Goal: Task Accomplishment & Management: Manage account settings

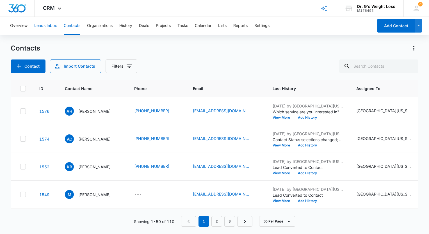
click at [47, 31] on button "Leads Inbox" at bounding box center [45, 26] width 23 height 18
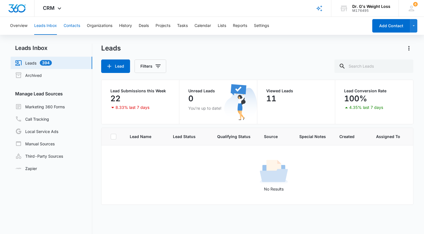
click at [68, 29] on button "Contacts" at bounding box center [72, 26] width 17 height 18
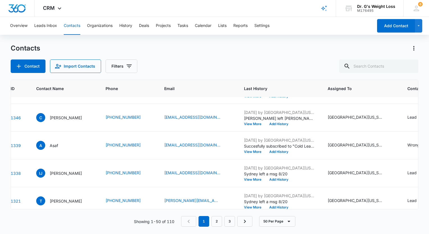
scroll to position [605, 0]
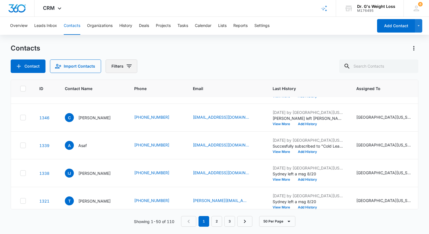
click at [129, 67] on icon "Filters" at bounding box center [129, 66] width 7 height 7
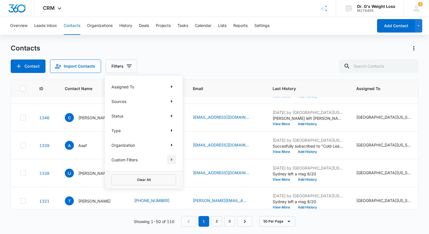
click at [175, 160] on button "Show Custom Filters filters" at bounding box center [171, 159] width 9 height 9
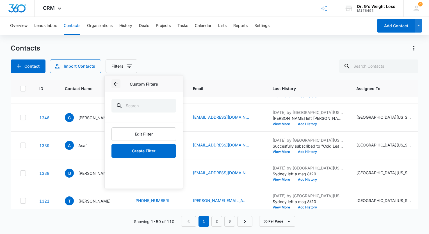
click at [114, 79] on div "Custom Filters" at bounding box center [144, 83] width 78 height 17
click at [114, 83] on icon "Back" at bounding box center [116, 84] width 4 height 4
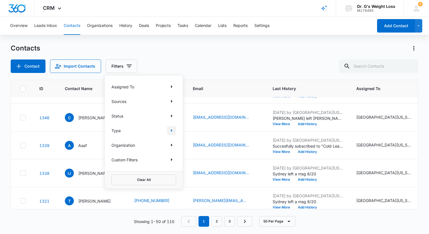
click at [173, 132] on icon "Show Type filters" at bounding box center [171, 130] width 7 height 7
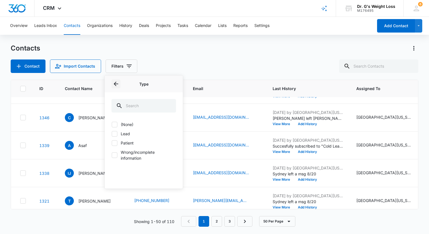
click at [115, 84] on icon "Back" at bounding box center [116, 84] width 4 height 4
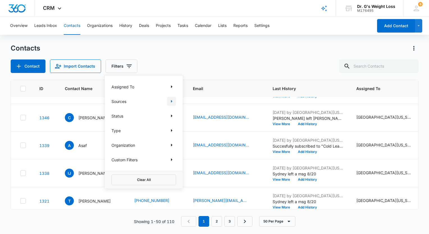
click at [171, 98] on icon "Show Sources filters" at bounding box center [171, 101] width 7 height 7
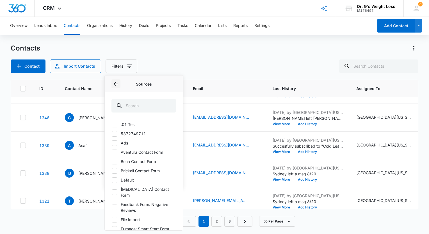
click at [113, 81] on icon "Back" at bounding box center [115, 84] width 7 height 7
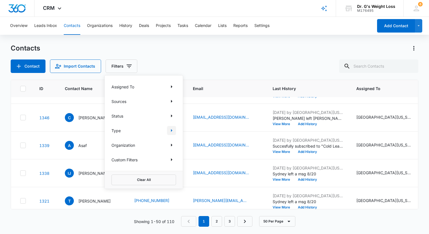
click at [172, 130] on icon "Show Type filters" at bounding box center [171, 130] width 1 height 3
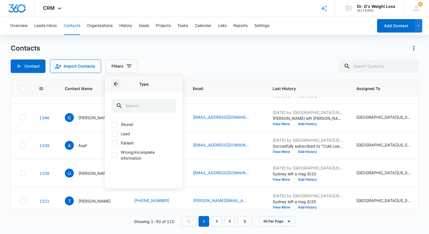
click at [113, 88] on button "Back" at bounding box center [115, 83] width 9 height 9
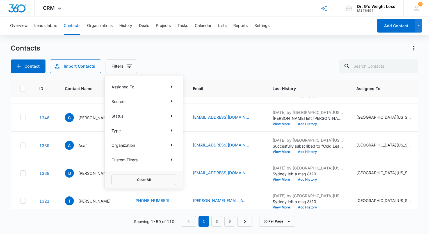
click at [177, 67] on div "Contact Import Contacts Filters Assigned To Sources Status Type Organization Cu…" at bounding box center [214, 65] width 407 height 13
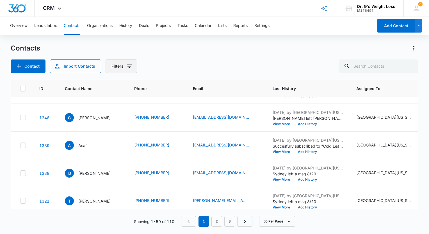
click at [126, 67] on icon "Filters" at bounding box center [129, 66] width 7 height 7
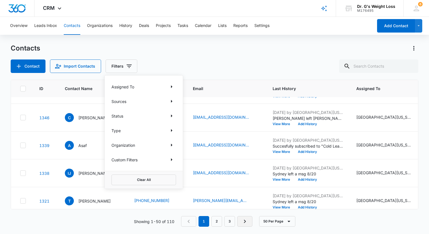
click at [244, 218] on icon "Next Page" at bounding box center [244, 221] width 7 height 7
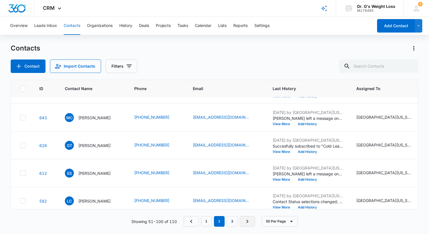
scroll to position [0, 0]
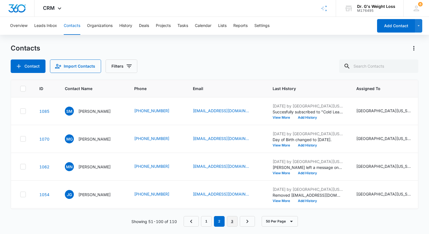
click at [235, 222] on link "3" at bounding box center [232, 221] width 11 height 11
click at [207, 222] on link "1" at bounding box center [207, 221] width 11 height 11
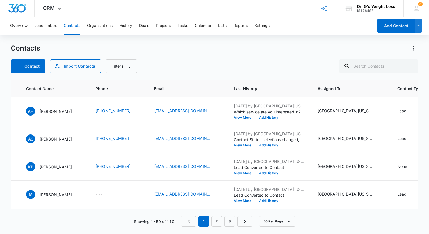
scroll to position [0, 39]
click at [252, 145] on button "View More" at bounding box center [243, 145] width 21 height 3
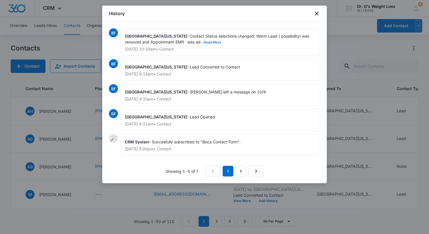
click at [204, 42] on button "Read More" at bounding box center [212, 42] width 17 height 3
click at [317, 13] on icon "close" at bounding box center [316, 14] width 4 height 4
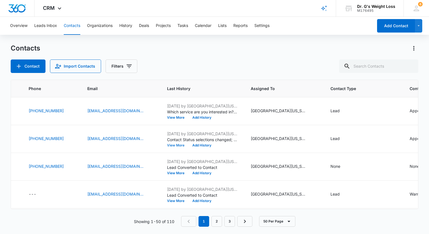
scroll to position [0, 120]
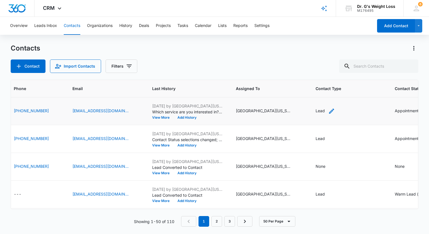
click at [335, 108] on icon "Contact Type - Lead - Select to Edit Field" at bounding box center [331, 111] width 7 height 7
click at [327, 74] on icon "Remove Lead" at bounding box center [329, 75] width 4 height 4
click at [340, 77] on div at bounding box center [328, 75] width 25 height 7
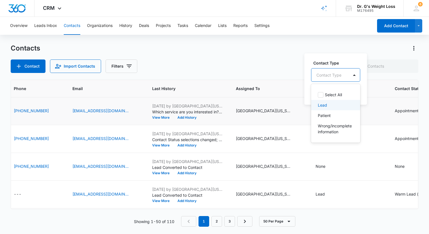
click at [325, 107] on p "Lead" at bounding box center [322, 105] width 9 height 6
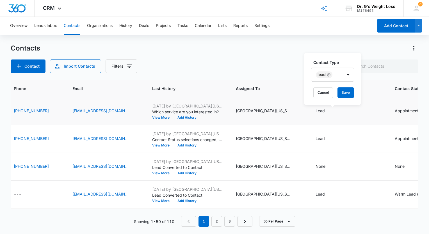
click at [346, 61] on label "Contact Type" at bounding box center [334, 62] width 43 height 6
click at [323, 94] on button "Cancel" at bounding box center [323, 92] width 20 height 11
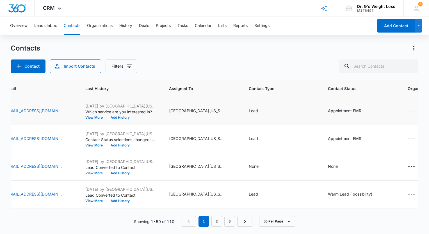
scroll to position [0, 0]
